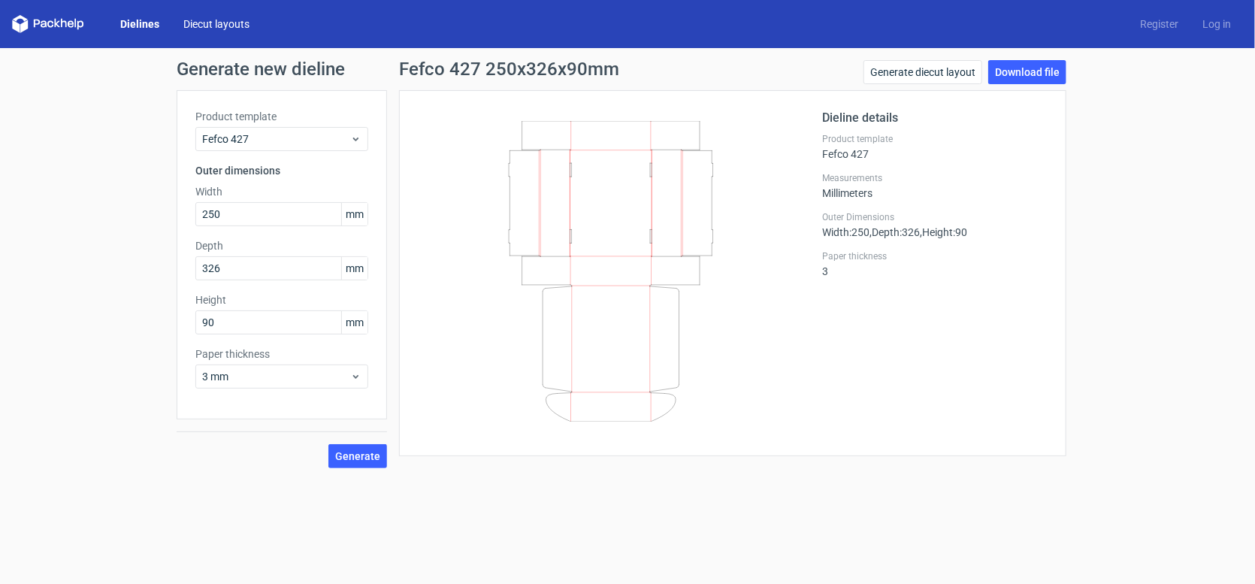
drag, startPoint x: 0, startPoint y: 0, endPoint x: 211, endPoint y: 27, distance: 212.9
click at [211, 27] on link "Diecut layouts" at bounding box center [216, 24] width 90 height 15
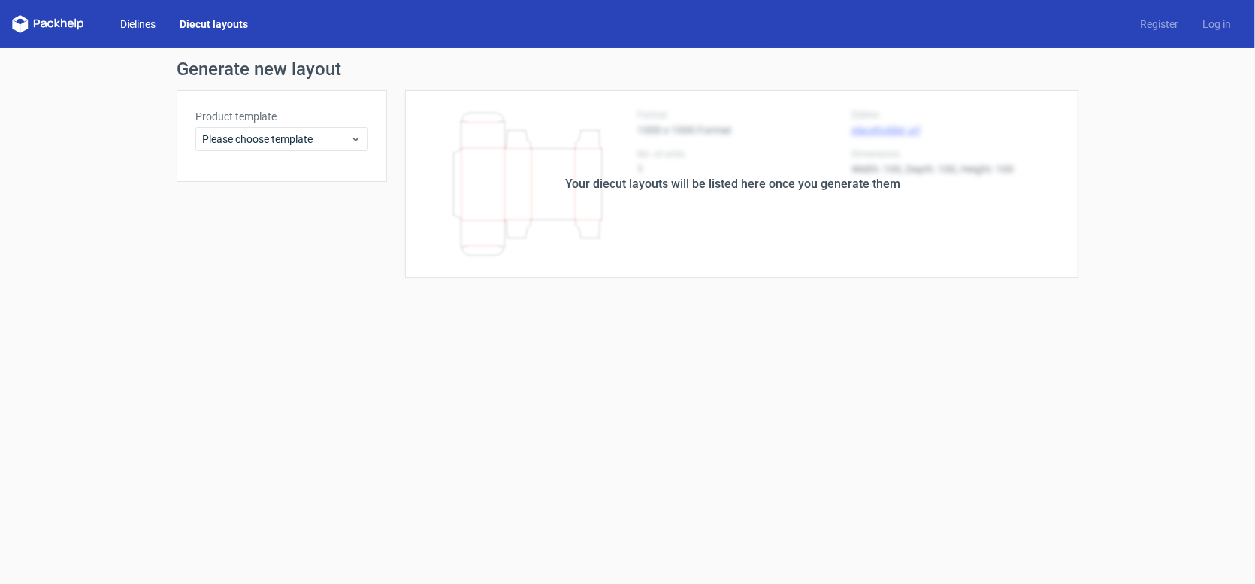
click at [141, 25] on link "Dielines" at bounding box center [137, 24] width 59 height 15
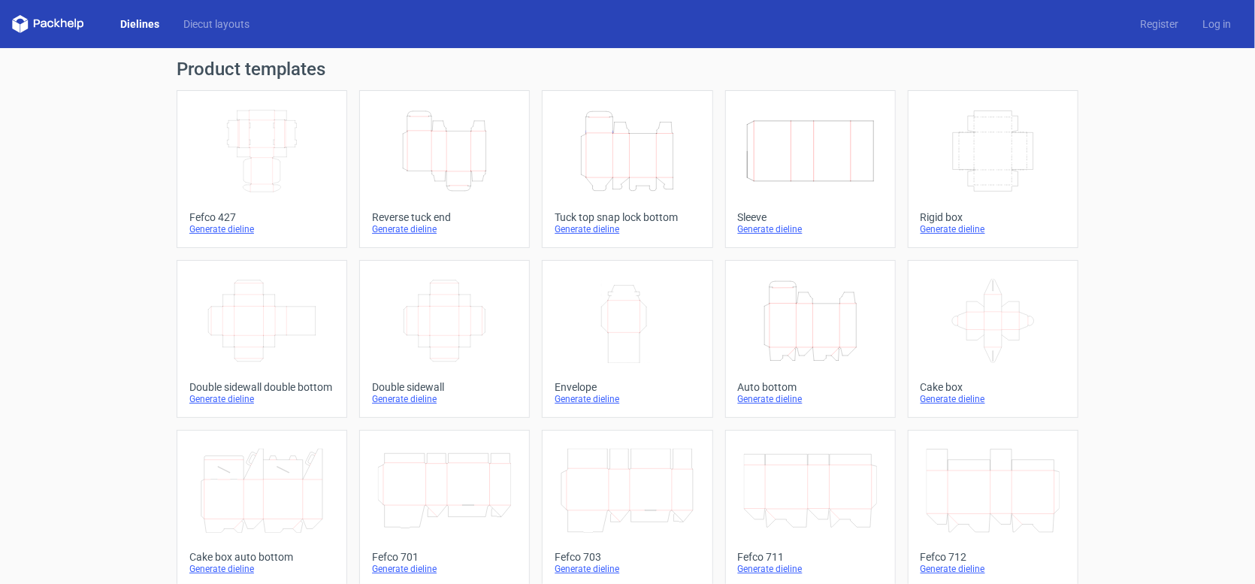
click at [245, 147] on icon "Width Depth Height" at bounding box center [261, 151] width 133 height 84
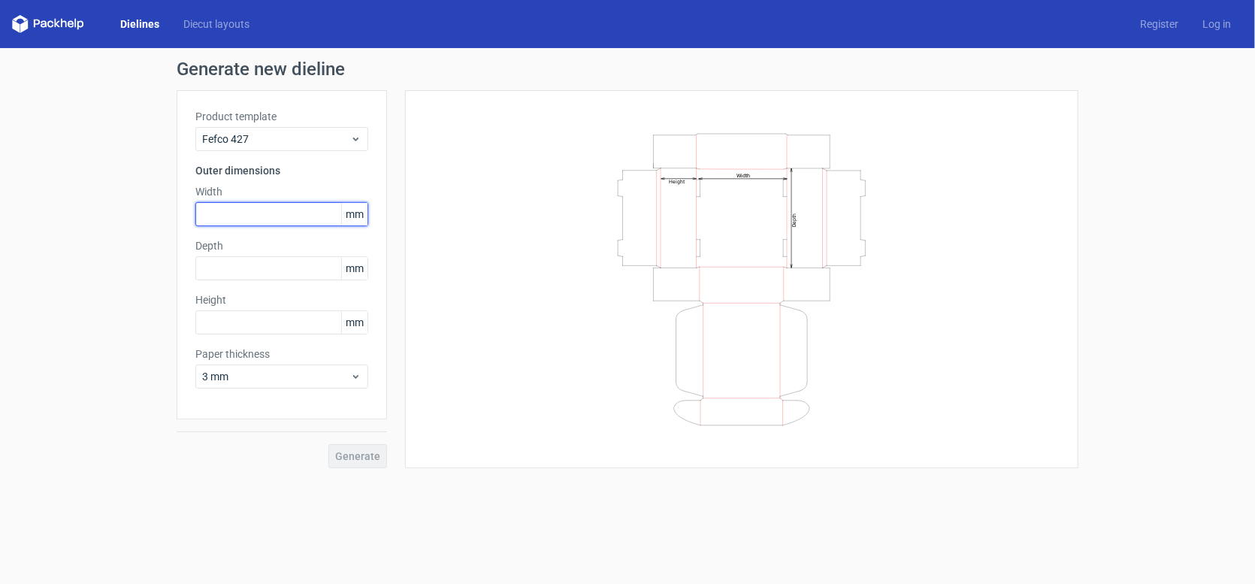
click at [252, 214] on input "text" at bounding box center [281, 214] width 173 height 24
type input "250"
type input "130"
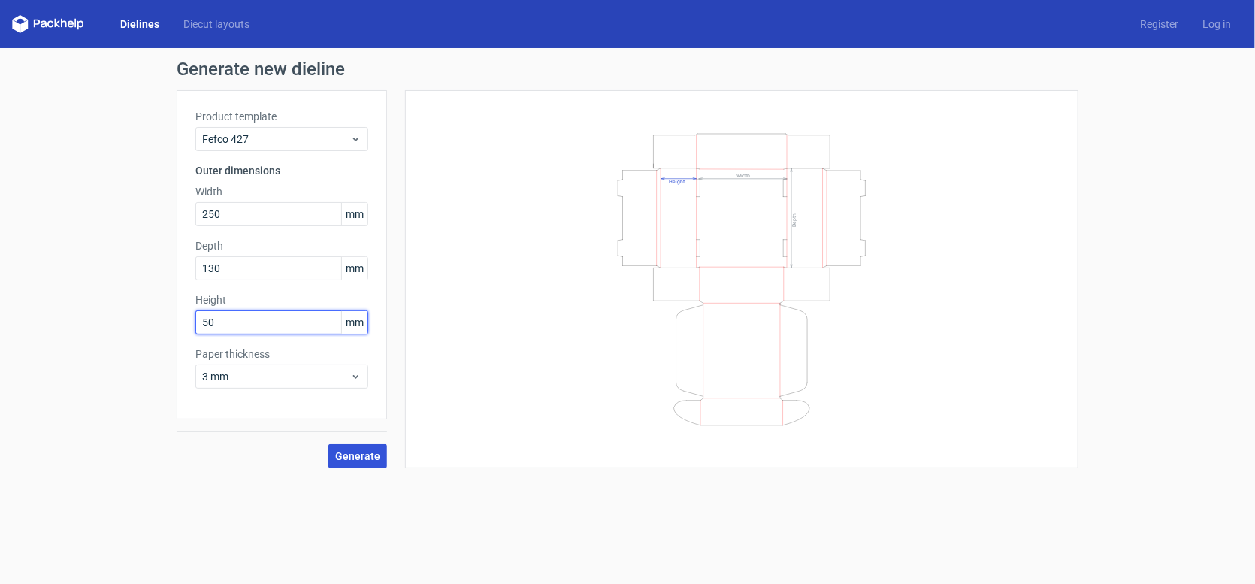
type input "50"
click at [358, 461] on button "Generate" at bounding box center [357, 456] width 59 height 24
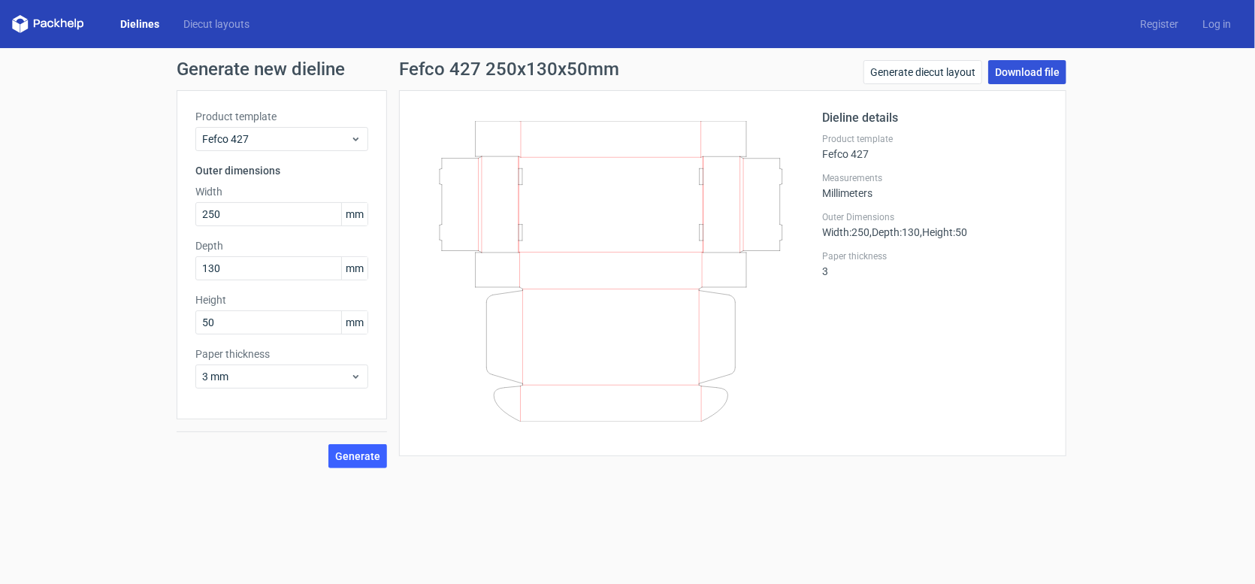
click at [1029, 74] on link "Download file" at bounding box center [1027, 72] width 78 height 24
